Goal: Complete application form

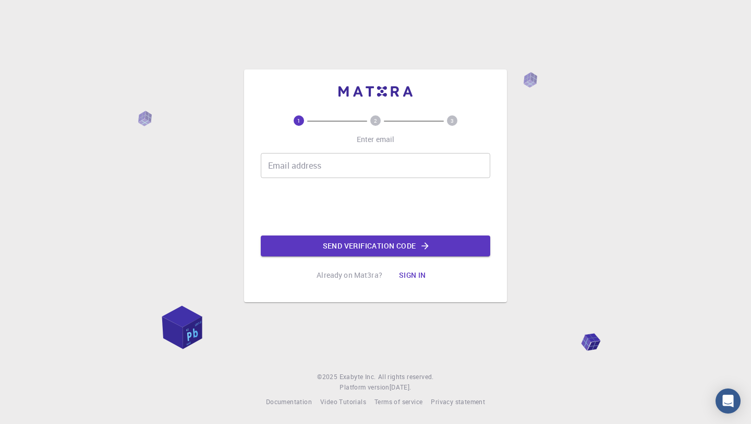
click at [307, 161] on div "Email address Email address" at bounding box center [376, 165] width 230 height 25
type input "[EMAIL_ADDRESS][DOMAIN_NAME]"
click at [317, 245] on button "Send verification code" at bounding box center [376, 245] width 230 height 21
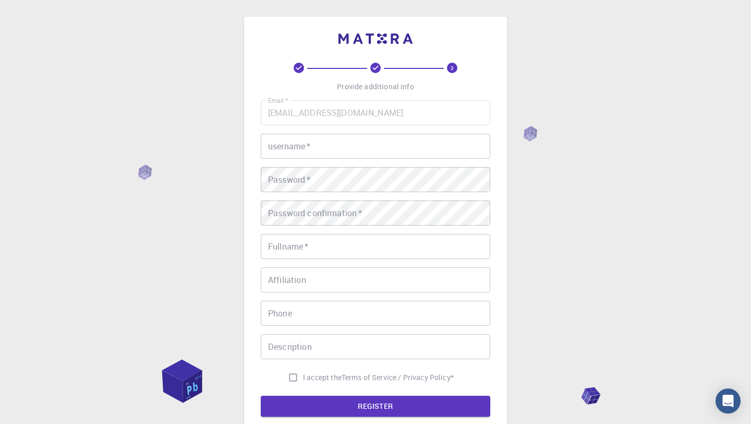
click at [348, 147] on input "username   *" at bounding box center [376, 146] width 230 height 25
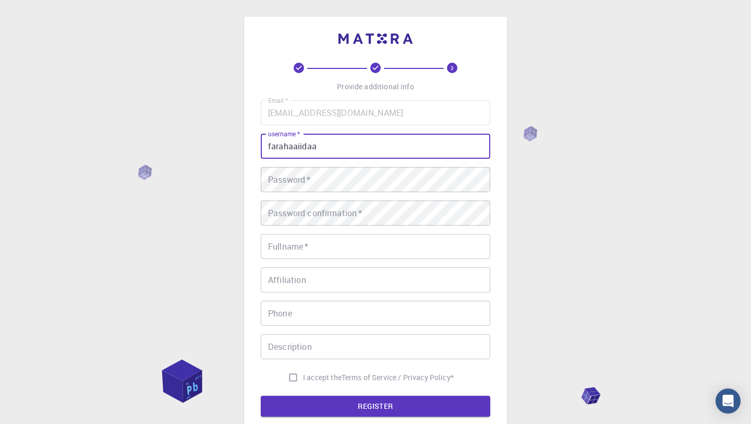
type input "farahaaiidaa"
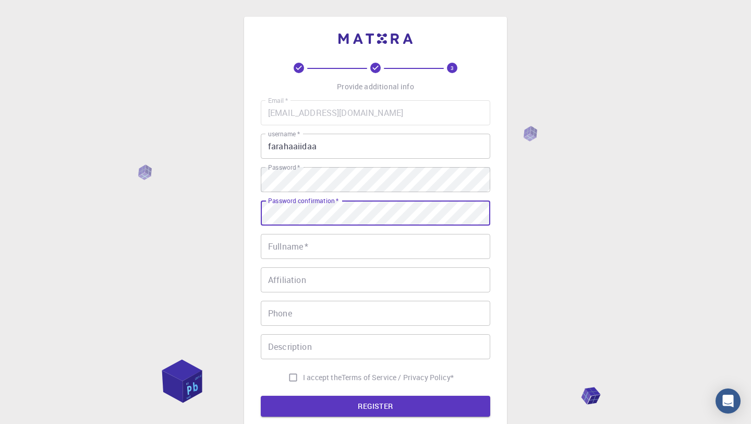
click at [367, 240] on input "Fullname   *" at bounding box center [376, 246] width 230 height 25
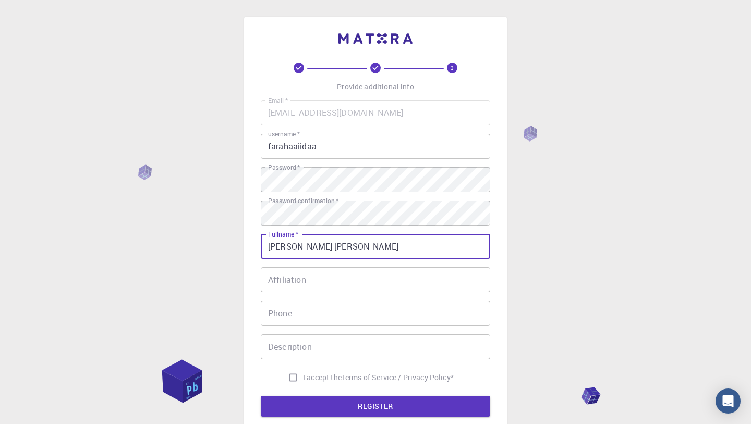
type input "Farah Aida Humaira"
click at [353, 268] on input "Affiliation" at bounding box center [376, 279] width 230 height 25
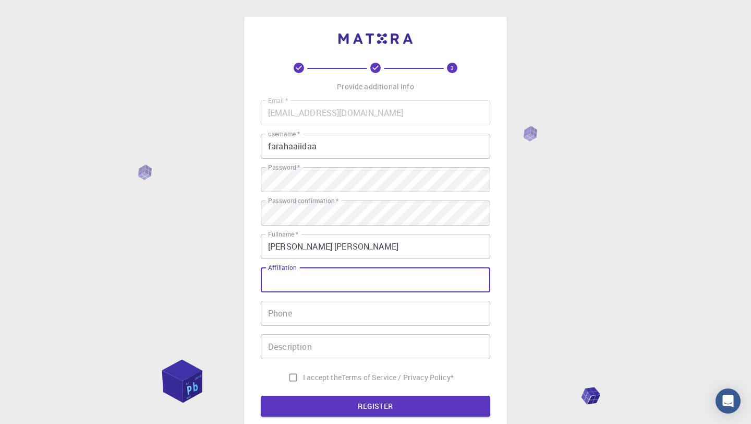
click at [295, 377] on input "I accept the Terms of Service / Privacy Policy *" at bounding box center [293, 377] width 20 height 20
checkbox input "true"
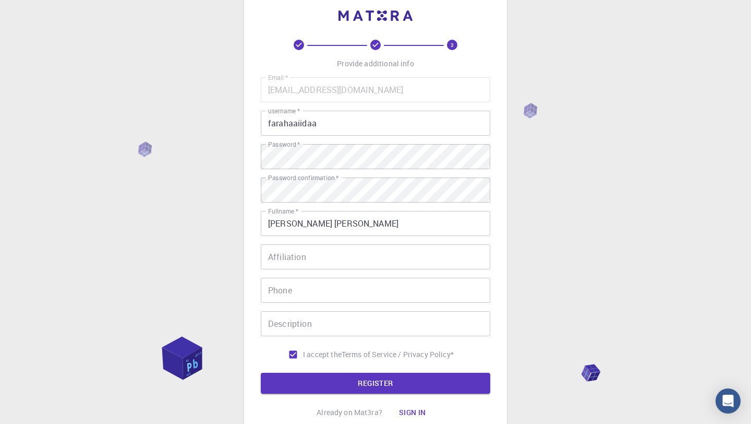
scroll to position [29, 0]
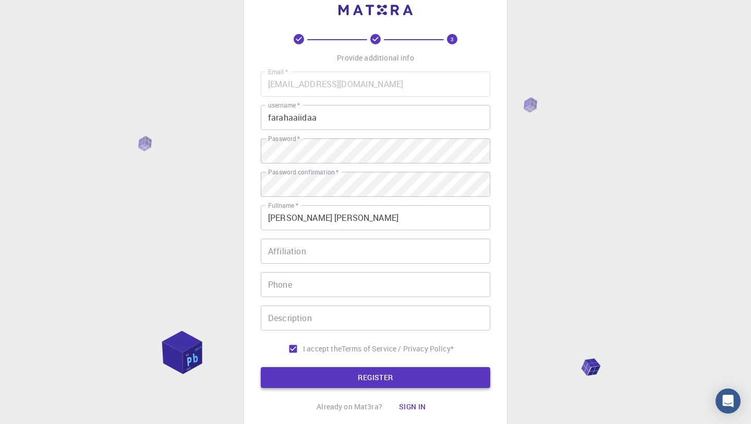
click at [299, 379] on button "REGISTER" at bounding box center [376, 377] width 230 height 21
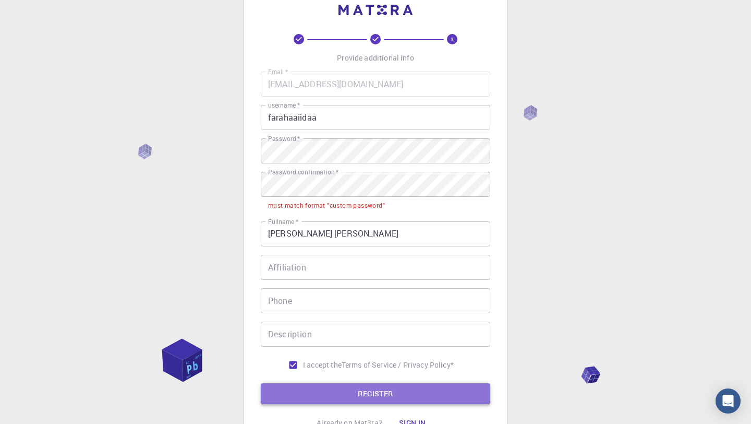
click at [328, 396] on button "REGISTER" at bounding box center [376, 393] width 230 height 21
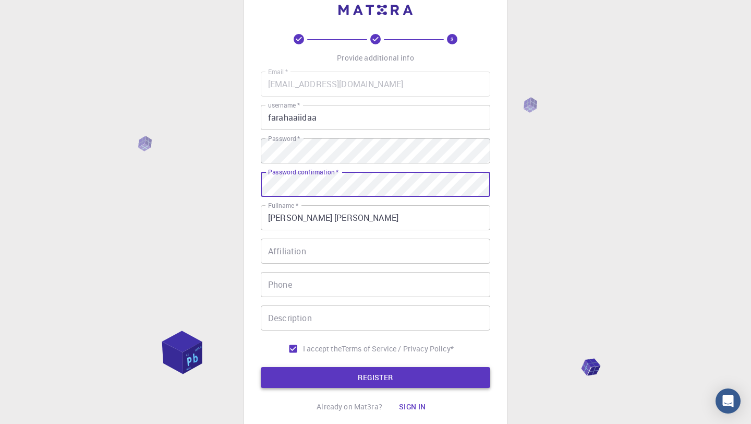
click at [340, 376] on button "REGISTER" at bounding box center [376, 377] width 230 height 21
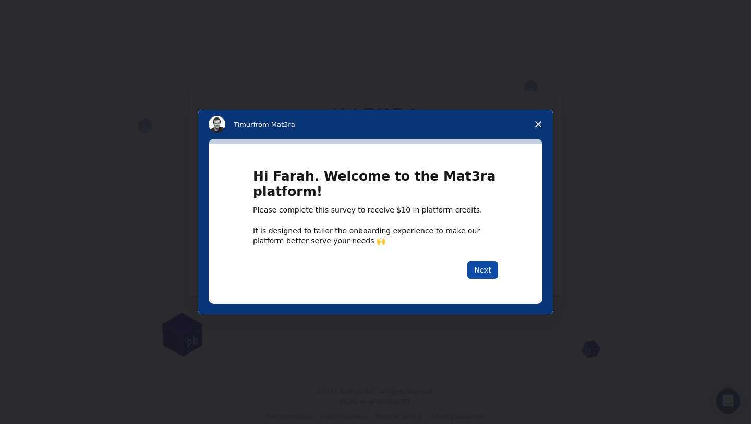
click at [485, 276] on button "Next" at bounding box center [483, 270] width 31 height 18
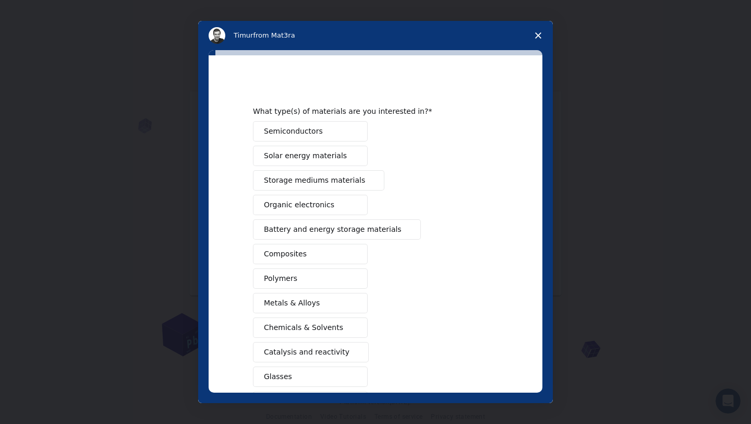
click at [294, 207] on span "Organic electronics" at bounding box center [299, 204] width 70 height 11
click at [295, 279] on button "Polymers" at bounding box center [310, 278] width 115 height 20
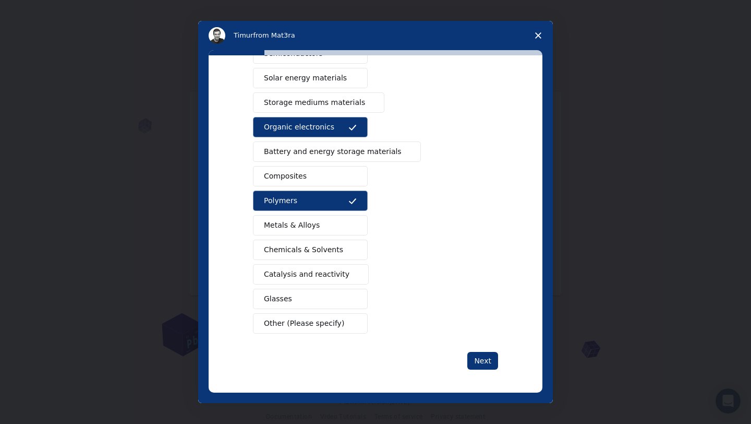
scroll to position [80, 0]
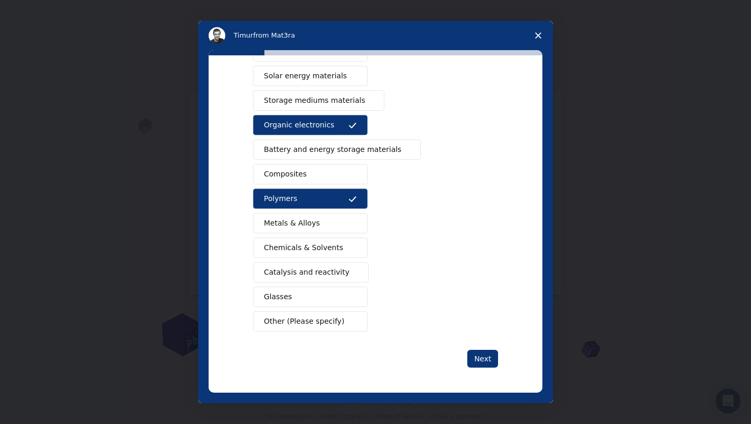
click at [306, 276] on span "Catalysis and reactivity" at bounding box center [307, 272] width 86 height 11
click at [340, 246] on button "Chemicals & Solvents" at bounding box center [310, 247] width 115 height 20
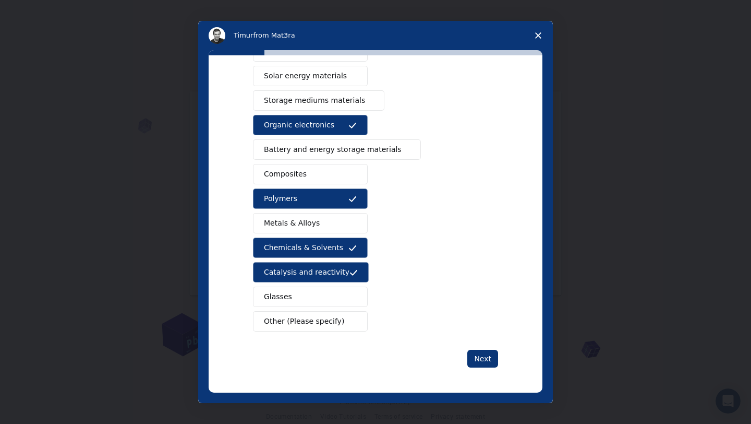
click at [341, 226] on button "Metals & Alloys" at bounding box center [310, 223] width 115 height 20
click at [488, 360] on button "Next" at bounding box center [483, 359] width 31 height 18
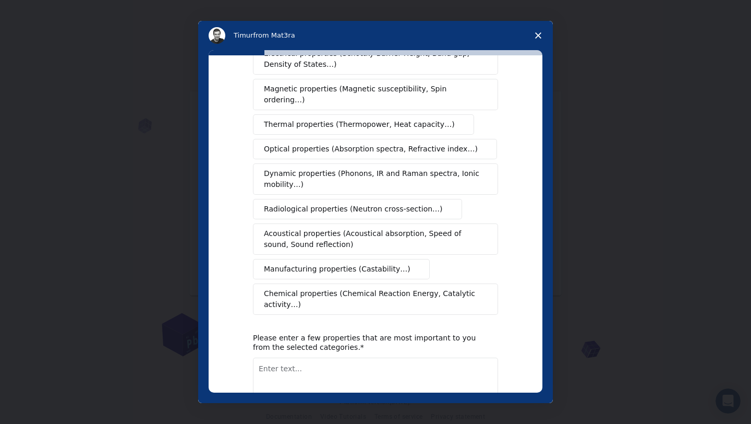
scroll to position [95, 0]
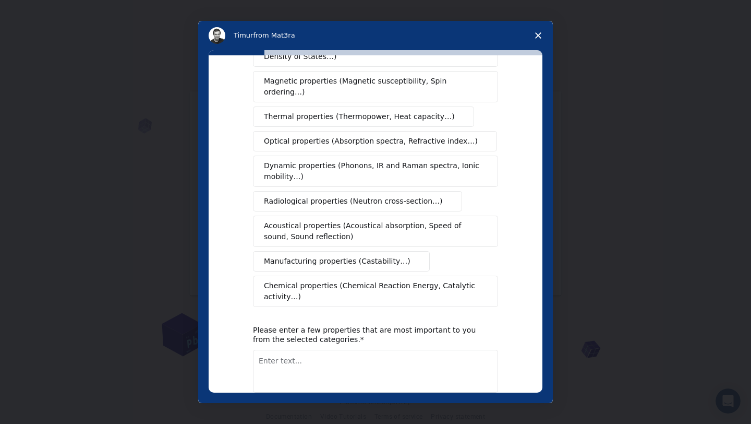
click at [376, 220] on span "Acoustical properties (Acoustical absorption, Speed of sound, Sound reflection)" at bounding box center [372, 231] width 217 height 22
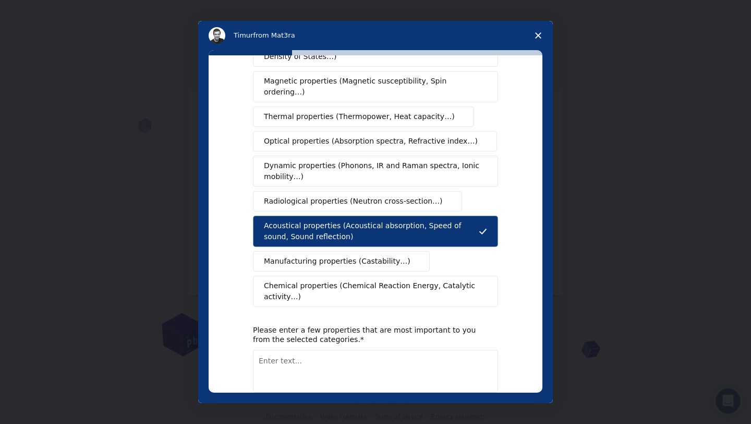
click at [359, 284] on span "Chemical properties (Chemical Reaction Energy, Catalytic activity…)" at bounding box center [372, 291] width 216 height 22
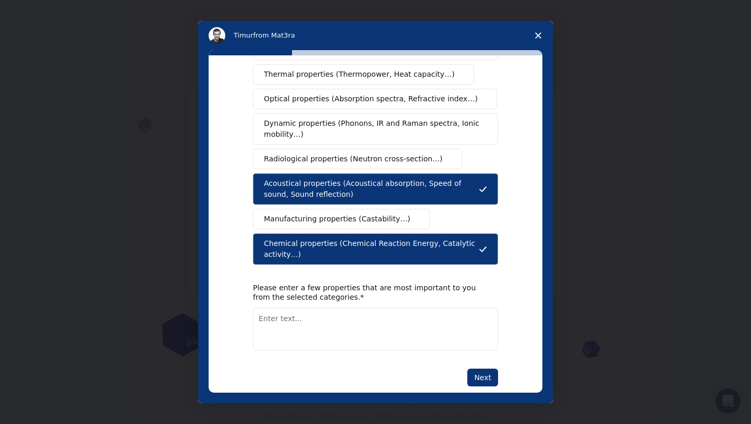
scroll to position [145, 0]
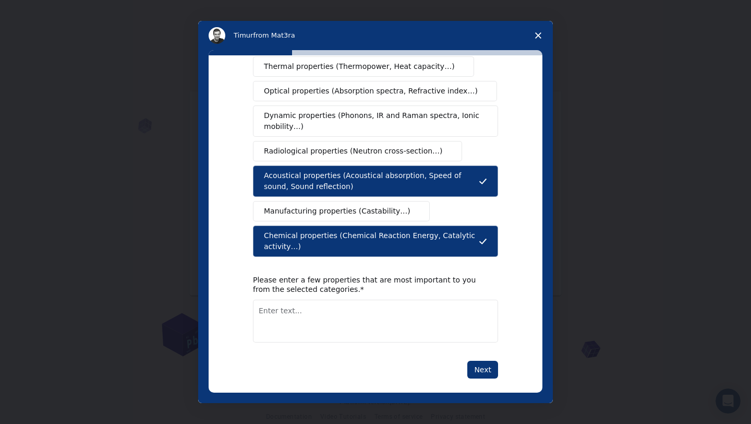
click at [352, 304] on textarea "Enter text..." at bounding box center [375, 321] width 245 height 43
click at [519, 316] on div "What type(s) of properties are you interested in? Mechanical properties (Surfac…" at bounding box center [376, 223] width 334 height 337
click at [395, 304] on textarea "Enter text..." at bounding box center [375, 321] width 245 height 43
type textarea "chemical reaction energy"
click at [485, 361] on button "Next" at bounding box center [483, 370] width 31 height 18
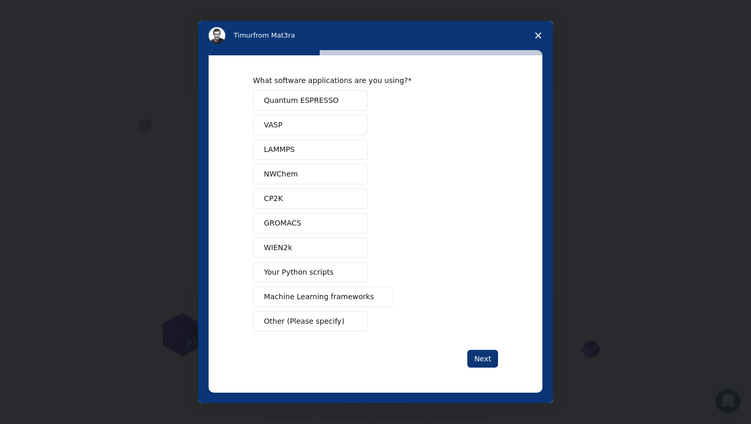
scroll to position [15, 0]
click at [328, 277] on button "Your Python scripts" at bounding box center [310, 272] width 115 height 20
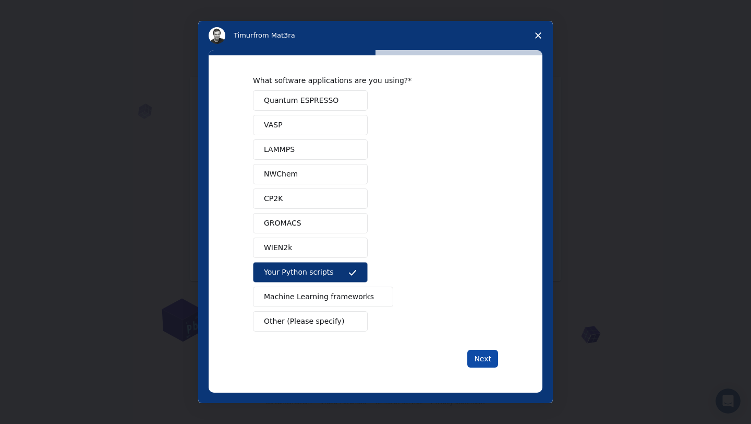
click at [485, 354] on button "Next" at bounding box center [483, 359] width 31 height 18
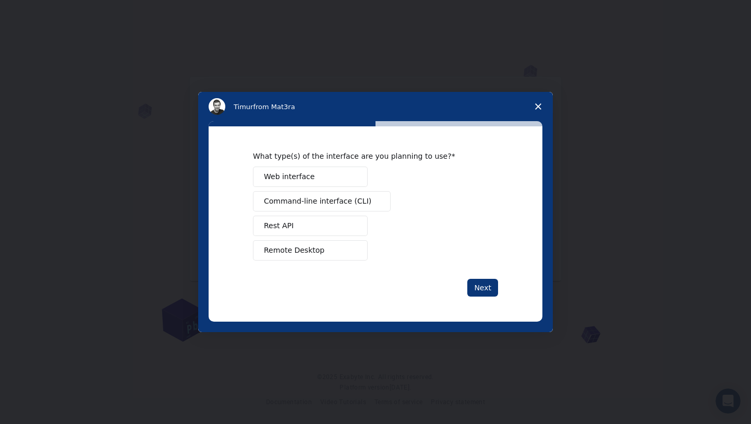
click at [306, 246] on span "Remote Desktop" at bounding box center [294, 250] width 61 height 11
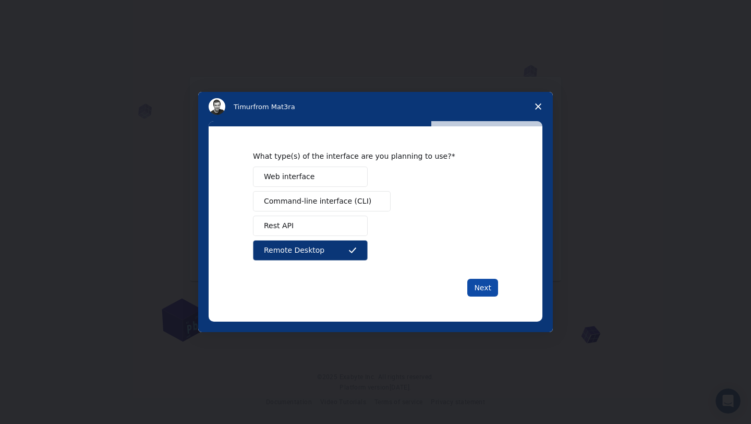
click at [478, 288] on button "Next" at bounding box center [483, 288] width 31 height 18
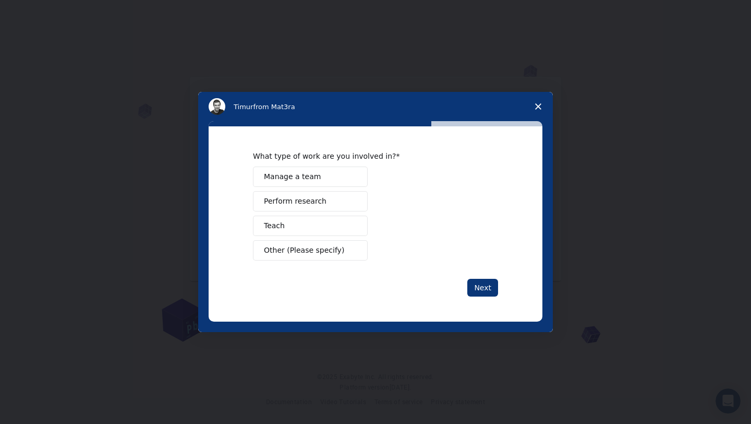
click at [328, 177] on button "Manage a team" at bounding box center [310, 176] width 115 height 20
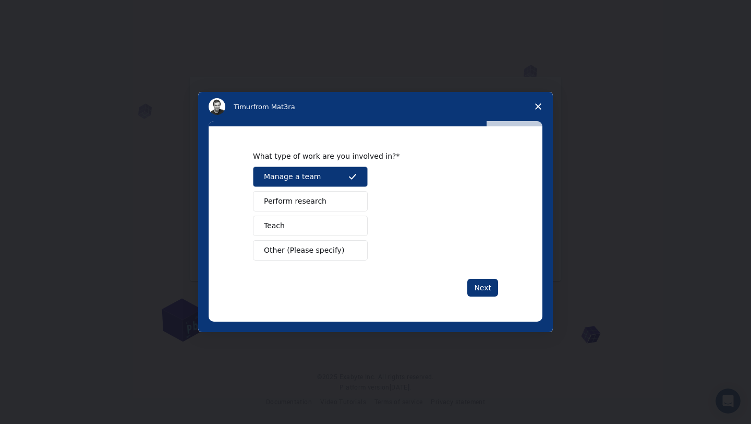
click at [327, 197] on button "Perform research" at bounding box center [310, 201] width 115 height 20
click at [481, 283] on button "Next" at bounding box center [483, 288] width 31 height 18
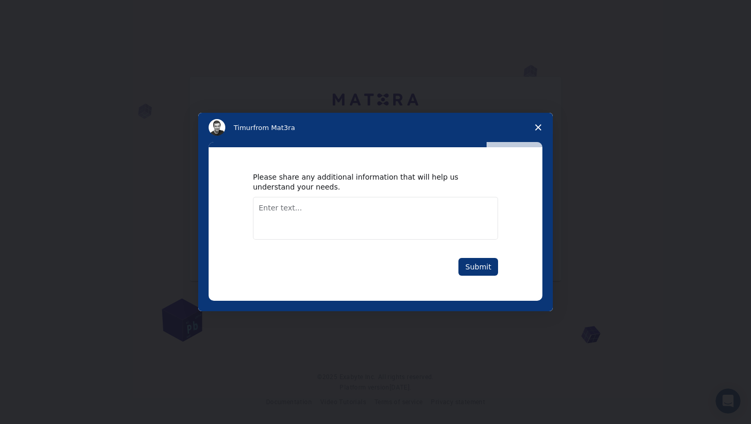
click at [367, 208] on textarea "Enter text..." at bounding box center [375, 218] width 245 height 43
type textarea "To know the structure better"
click at [488, 261] on button "Submit" at bounding box center [479, 267] width 40 height 18
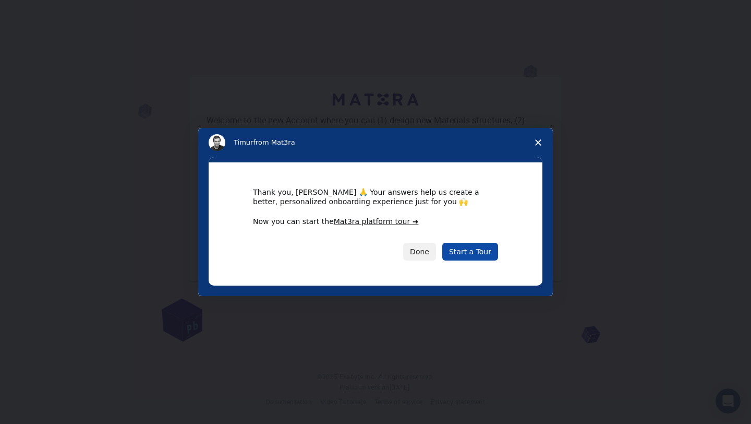
click at [472, 252] on link "Start a Tour" at bounding box center [471, 252] width 56 height 18
